Goal: Check status: Check status

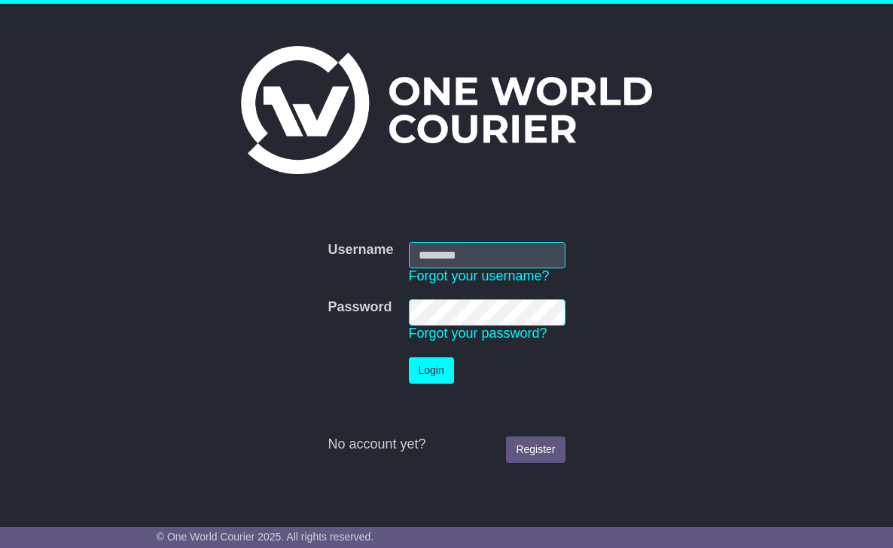
type input "**********"
click at [423, 367] on button "Login" at bounding box center [431, 370] width 45 height 26
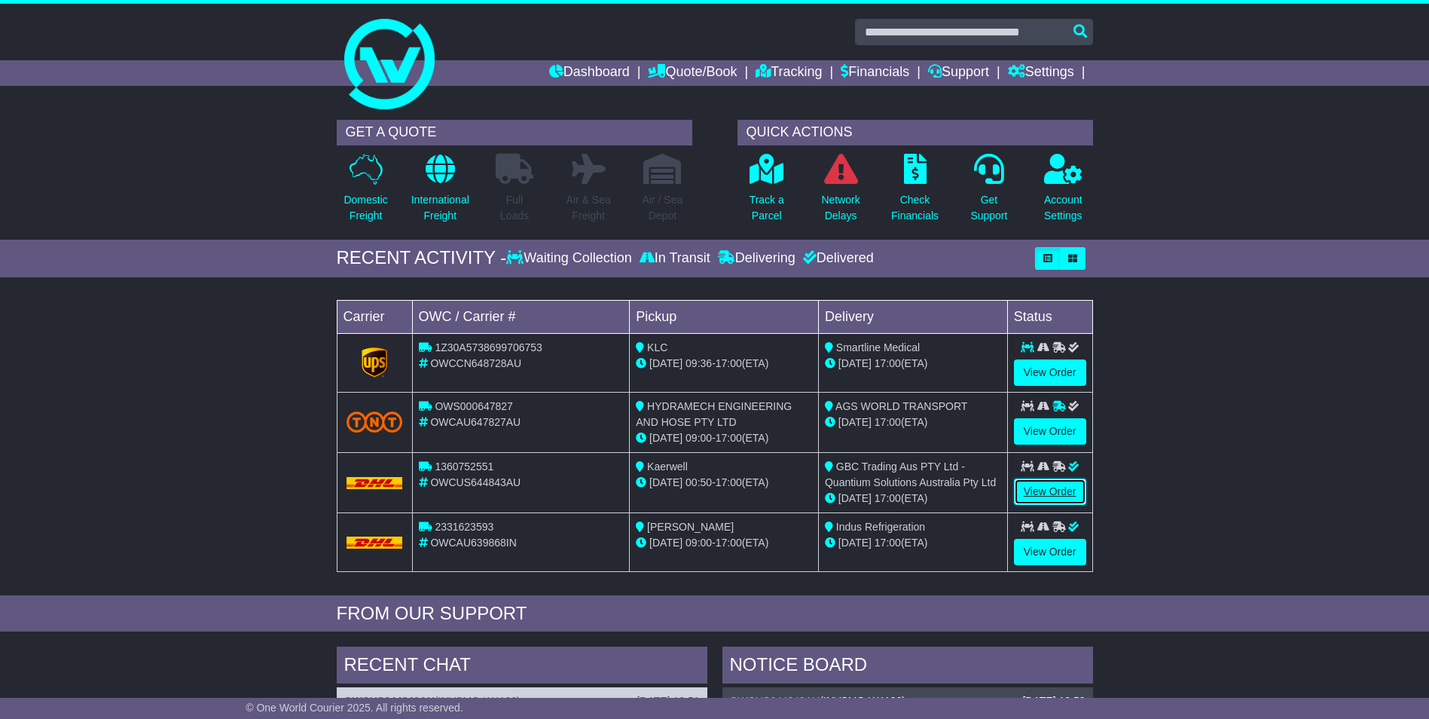
click at [881, 484] on link "View Order" at bounding box center [1050, 491] width 72 height 26
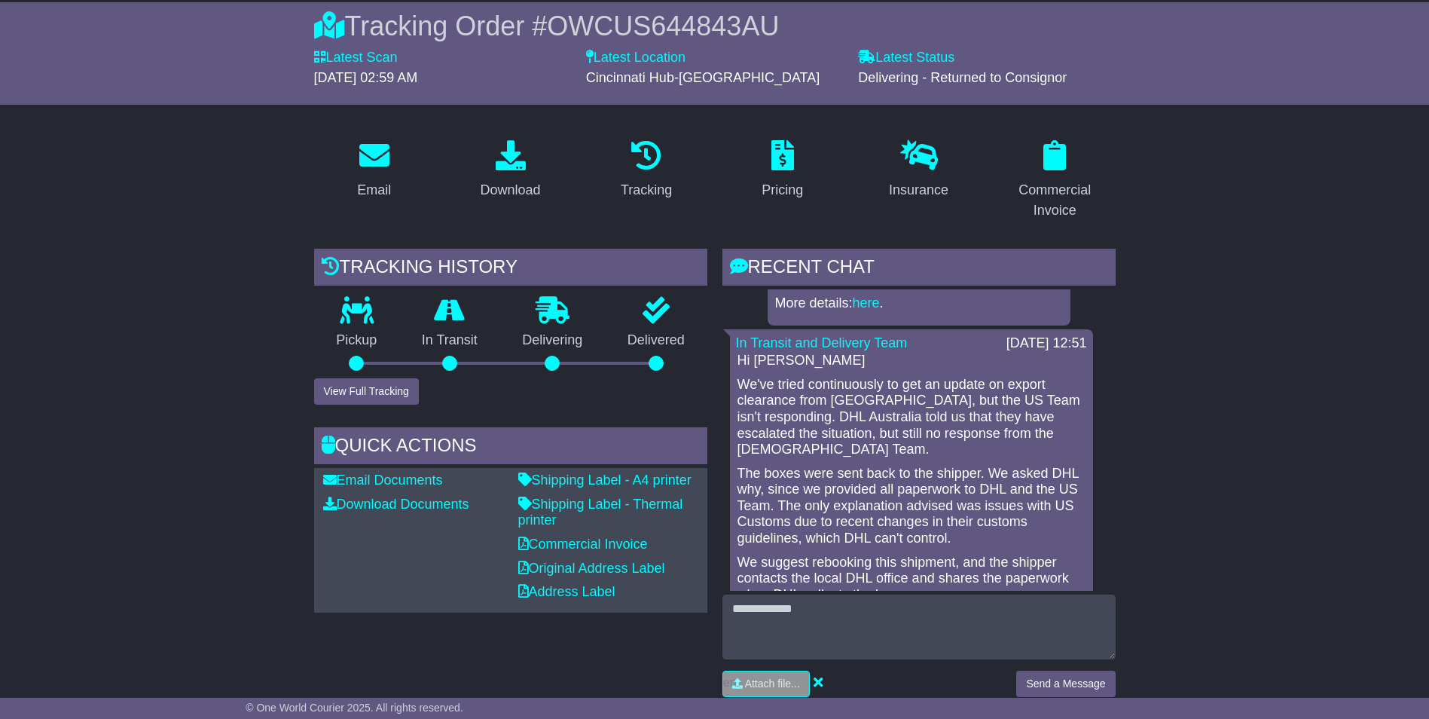
scroll to position [57, 0]
